Goal: Transaction & Acquisition: Purchase product/service

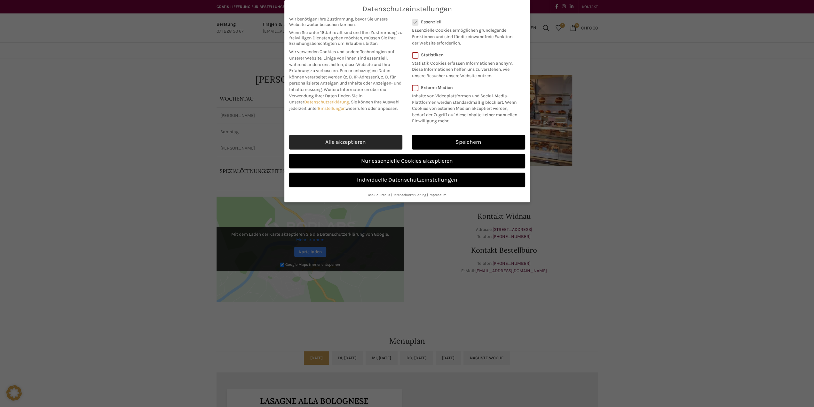
click at [348, 141] on link "Alle akzeptieren" at bounding box center [345, 142] width 113 height 15
checkbox input "true"
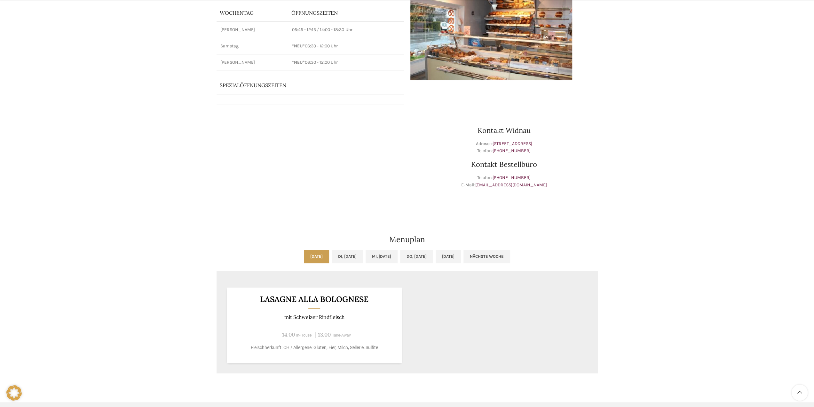
scroll to position [96, 0]
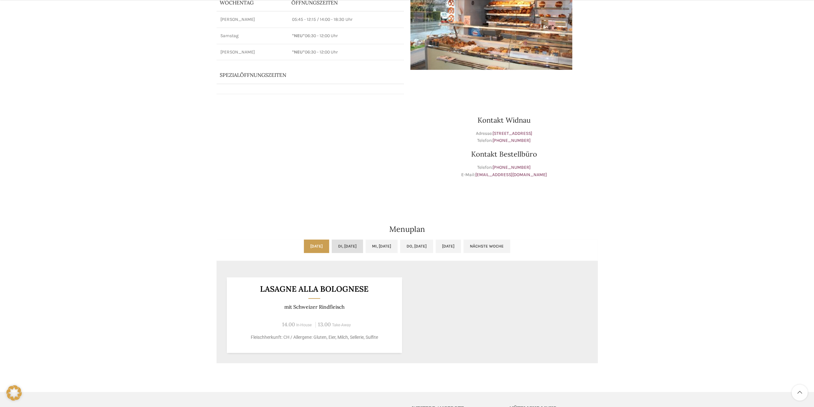
click at [342, 245] on link "Di, 02.09.2025" at bounding box center [347, 245] width 31 height 13
click at [390, 245] on link "Mi, 03.09.2025" at bounding box center [382, 245] width 32 height 13
click at [432, 247] on link "Do, 04.09.2025" at bounding box center [416, 245] width 33 height 13
click at [461, 244] on link "Fr, 05.09.2025" at bounding box center [448, 245] width 25 height 13
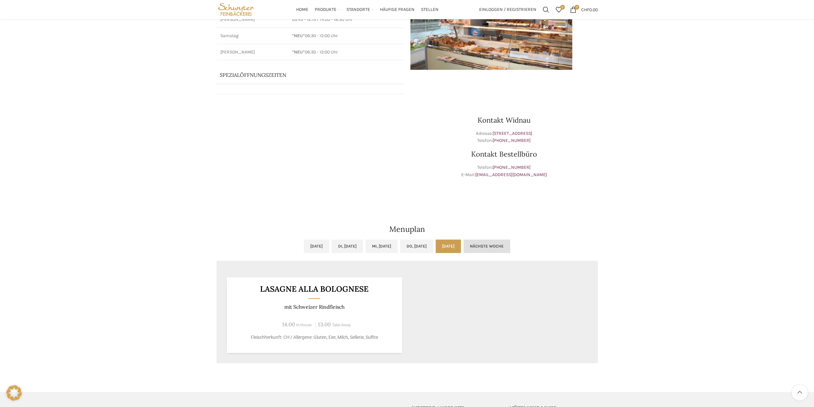
scroll to position [32, 0]
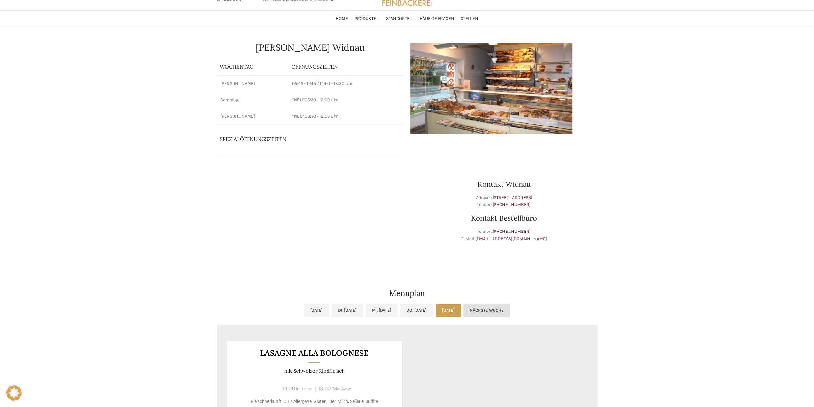
click at [510, 308] on link "Nächste Woche" at bounding box center [487, 309] width 47 height 13
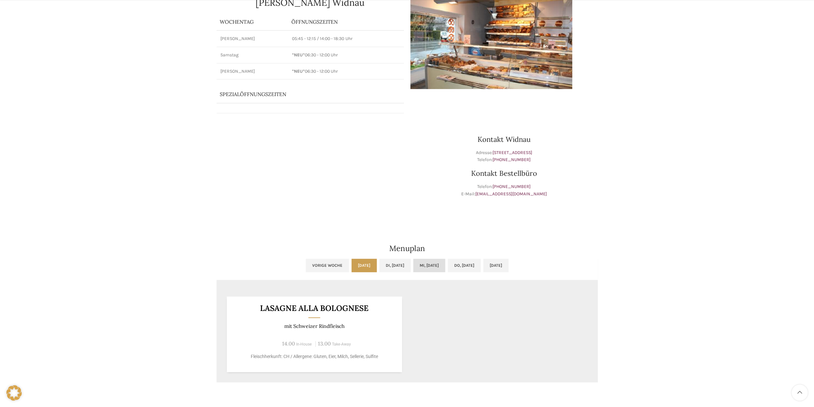
scroll to position [96, 0]
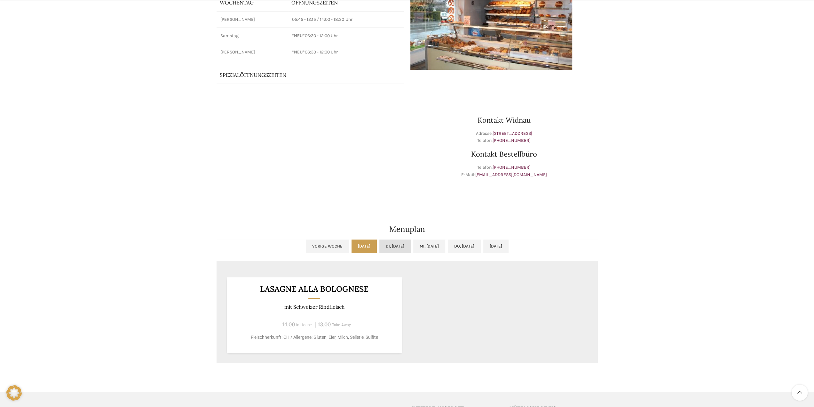
click at [389, 242] on link "Di, 09.09.2025" at bounding box center [395, 245] width 31 height 13
click at [428, 243] on link "Mi, 10.09.2025" at bounding box center [429, 245] width 32 height 13
click at [477, 246] on link "Do, 11.09.2025" at bounding box center [464, 245] width 33 height 13
click at [505, 246] on link "Fr, 12.09.2025" at bounding box center [496, 245] width 25 height 13
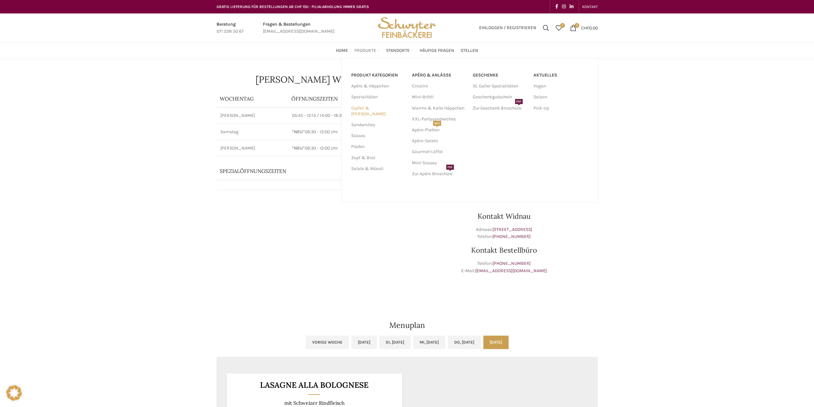
click at [366, 108] on link "Gipfeli & [PERSON_NAME]" at bounding box center [377, 111] width 53 height 17
